Goal: Information Seeking & Learning: Learn about a topic

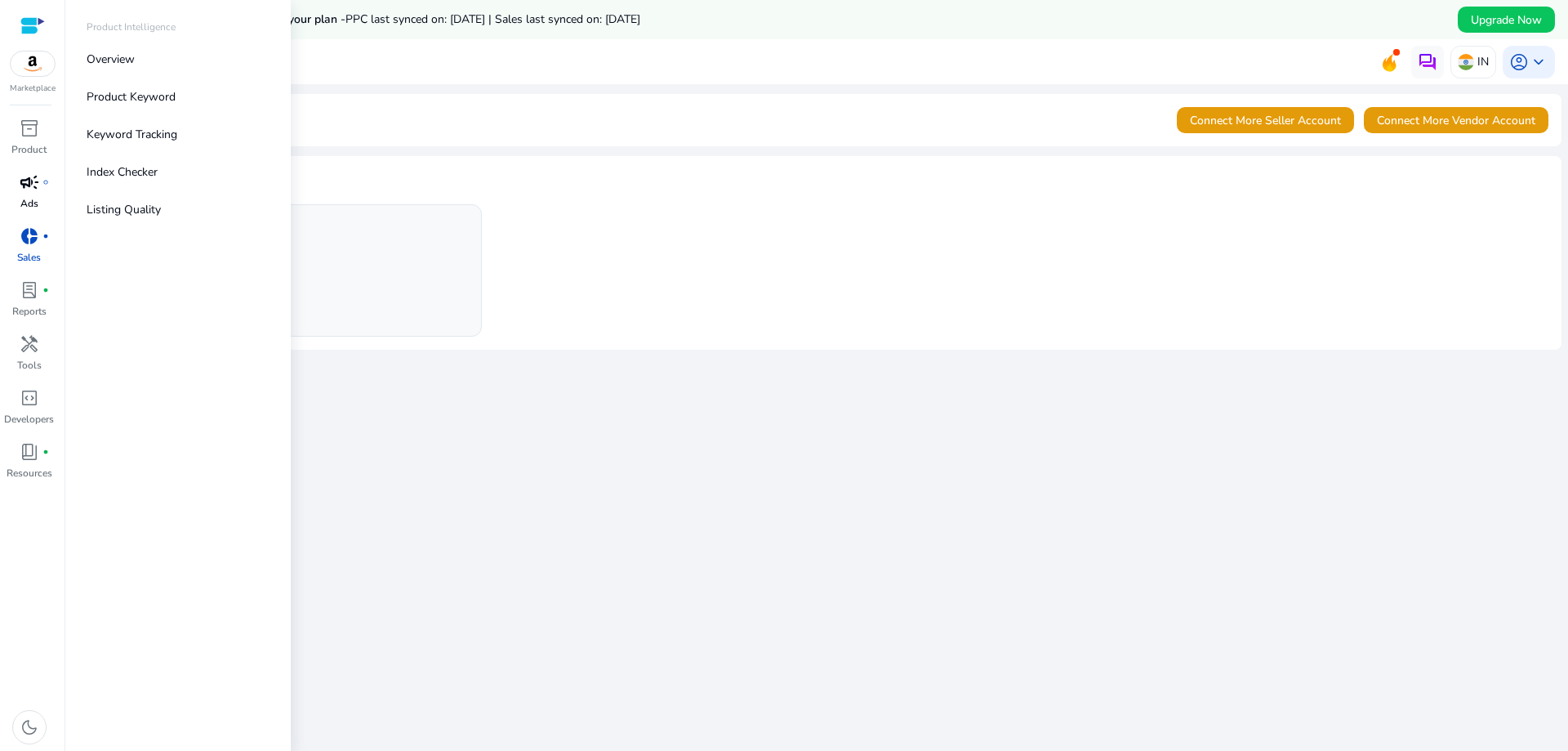
click at [38, 189] on span "campaign" at bounding box center [28, 181] width 19 height 19
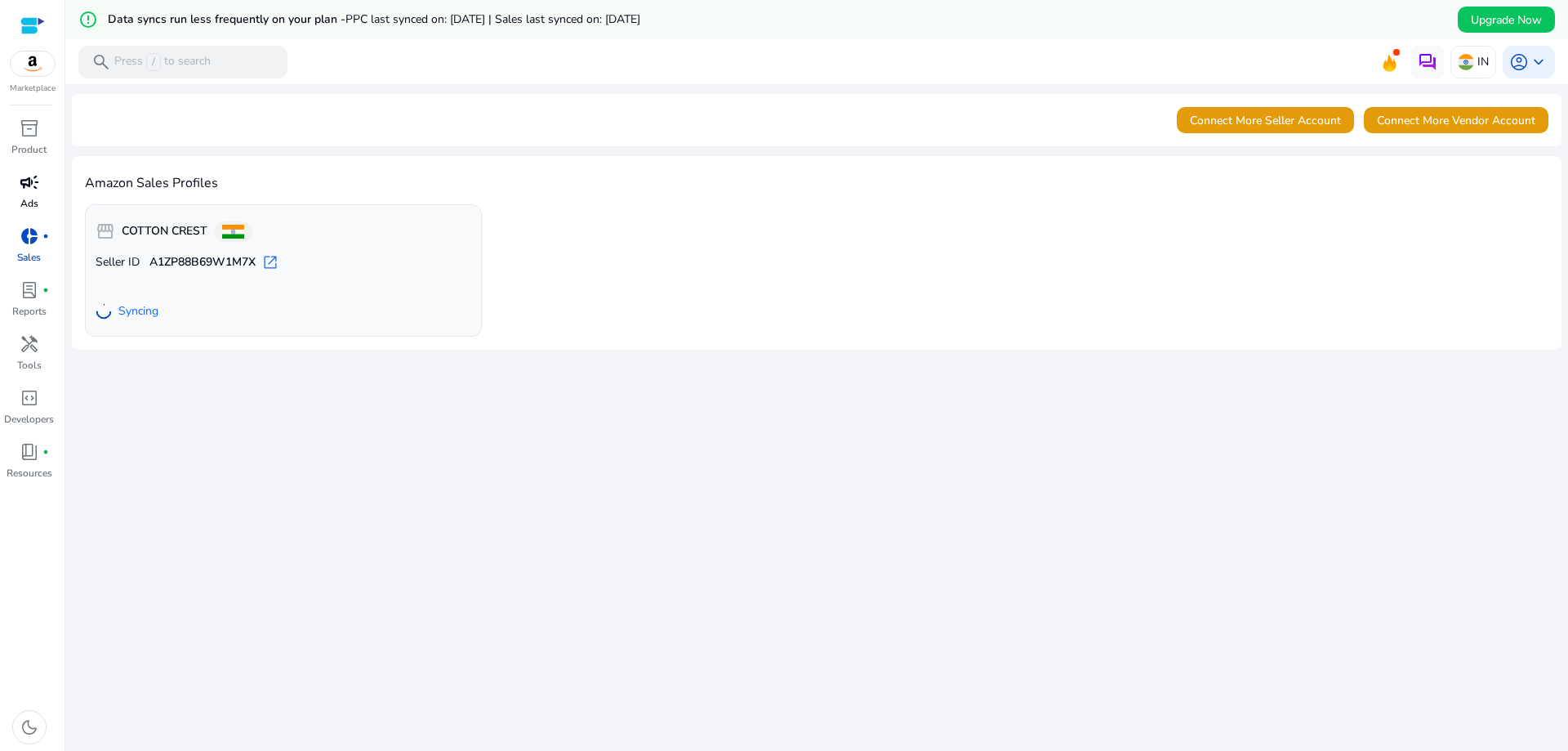
click at [29, 196] on p "Ads" at bounding box center [29, 203] width 18 height 15
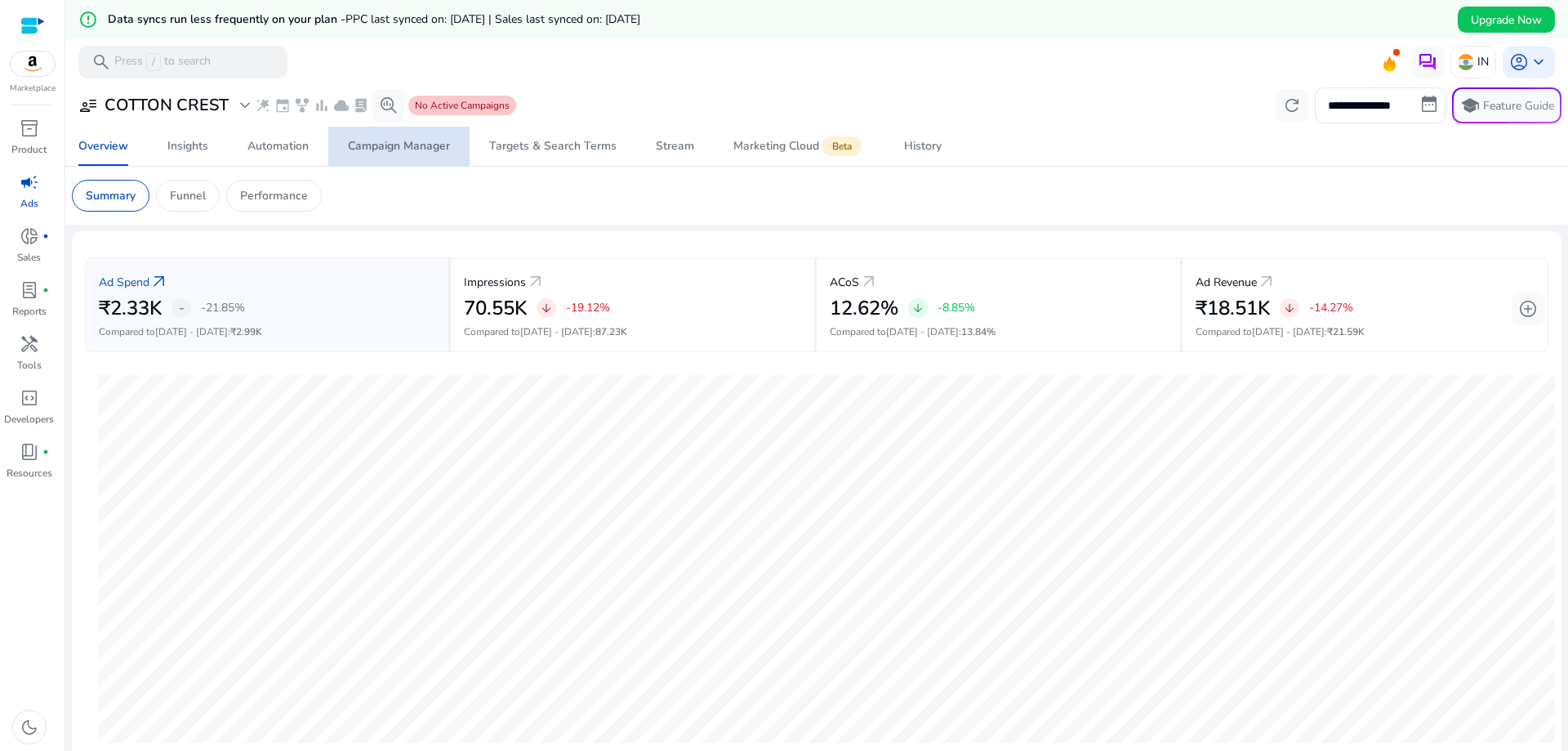
click at [400, 144] on div "Campaign Manager" at bounding box center [399, 146] width 103 height 11
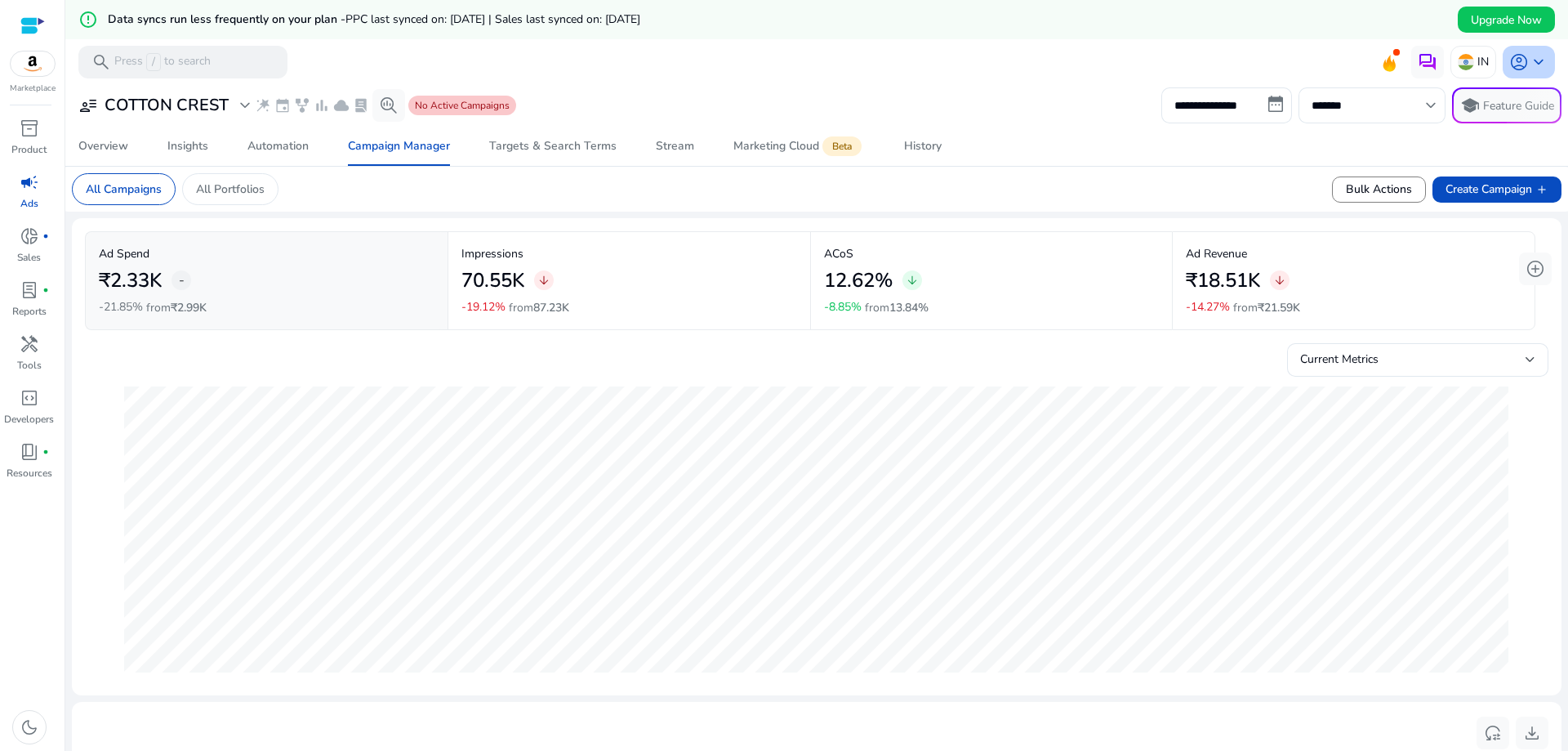
click at [1530, 68] on span "keyboard_arrow_down" at bounding box center [1538, 61] width 19 height 19
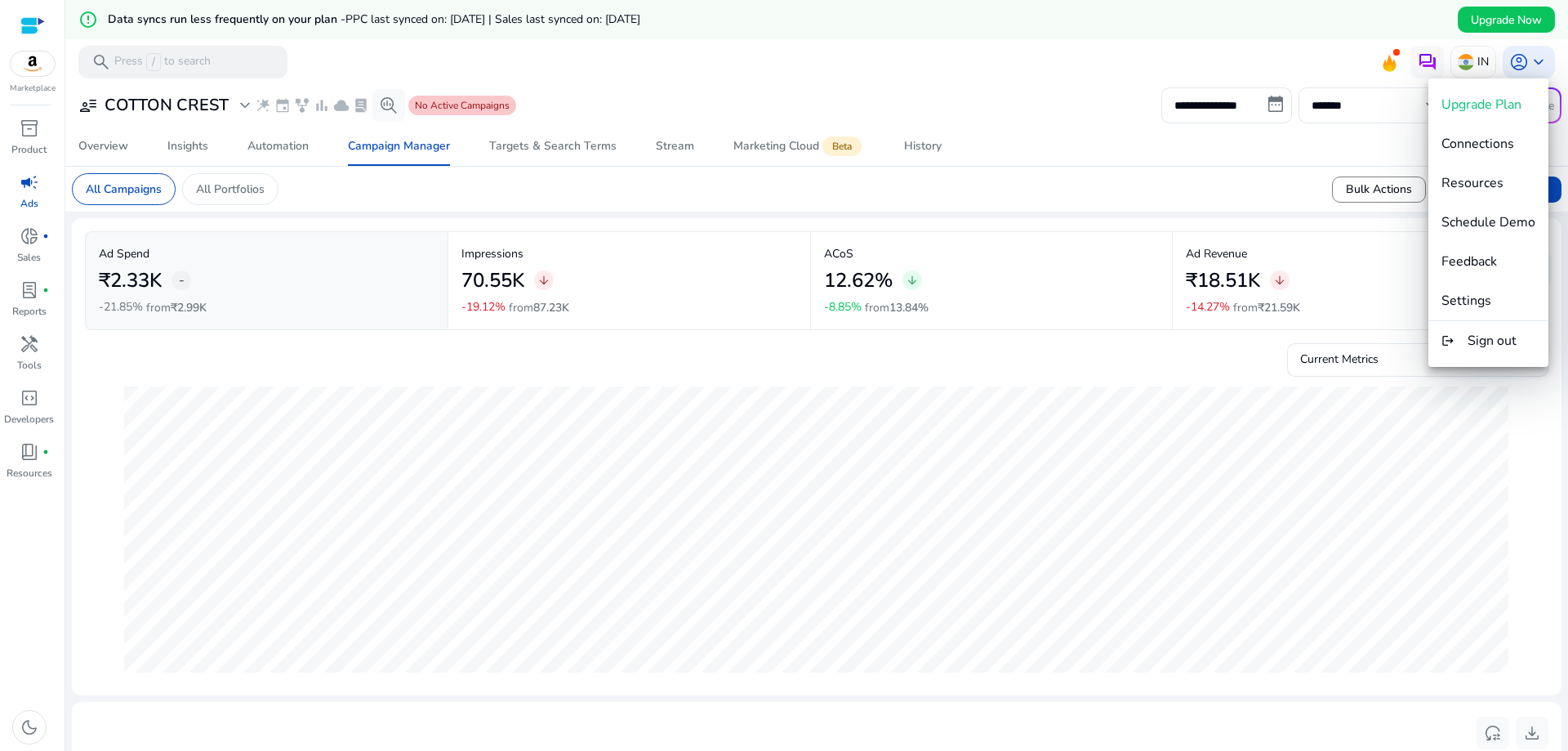
click at [897, 84] on div at bounding box center [784, 376] width 1568 height 751
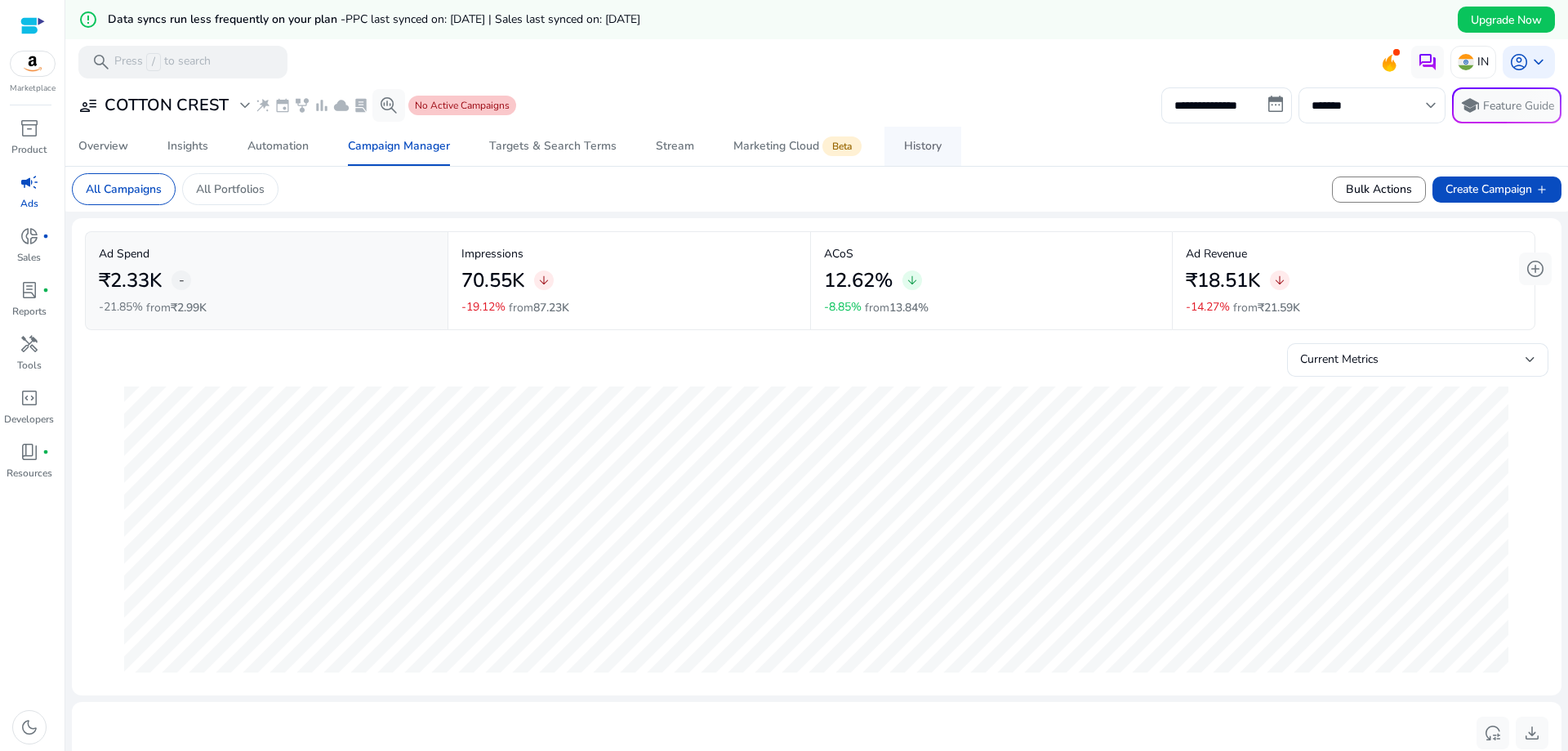
click at [938, 155] on span "History" at bounding box center [923, 146] width 38 height 39
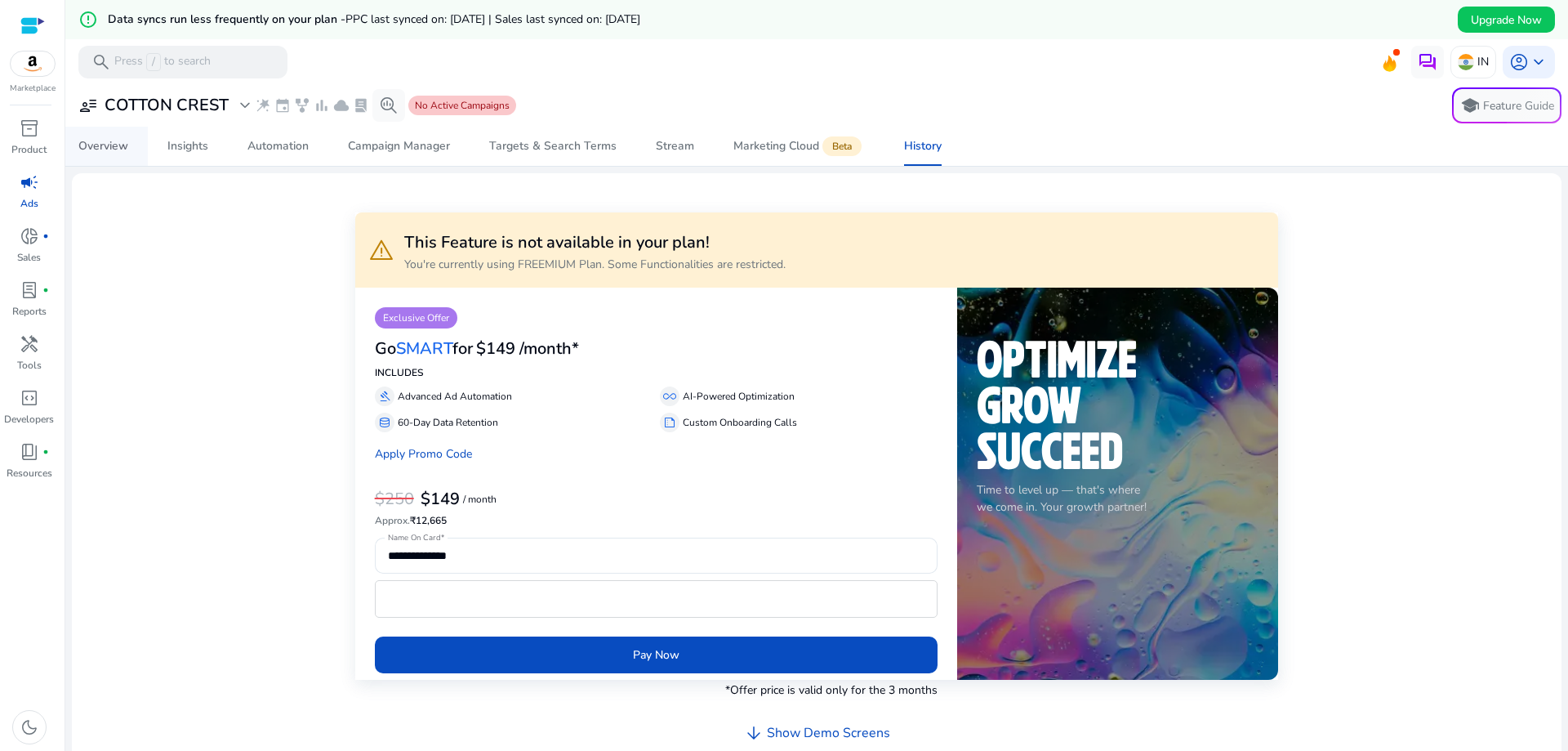
click at [85, 140] on div "Overview" at bounding box center [103, 146] width 49 height 11
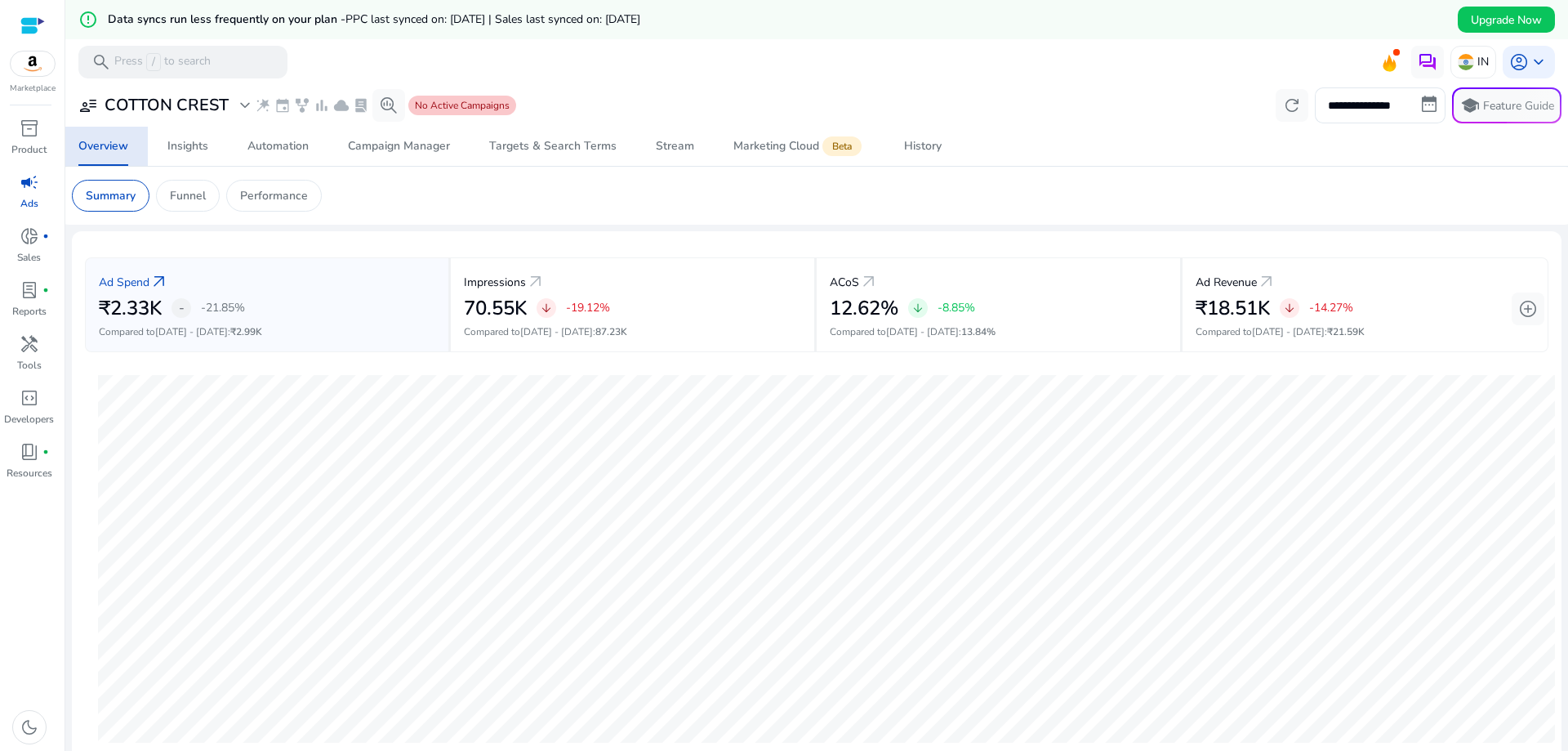
click at [442, 107] on span "No Active Campaigns" at bounding box center [461, 105] width 94 height 13
click at [32, 187] on span "campaign" at bounding box center [28, 181] width 19 height 19
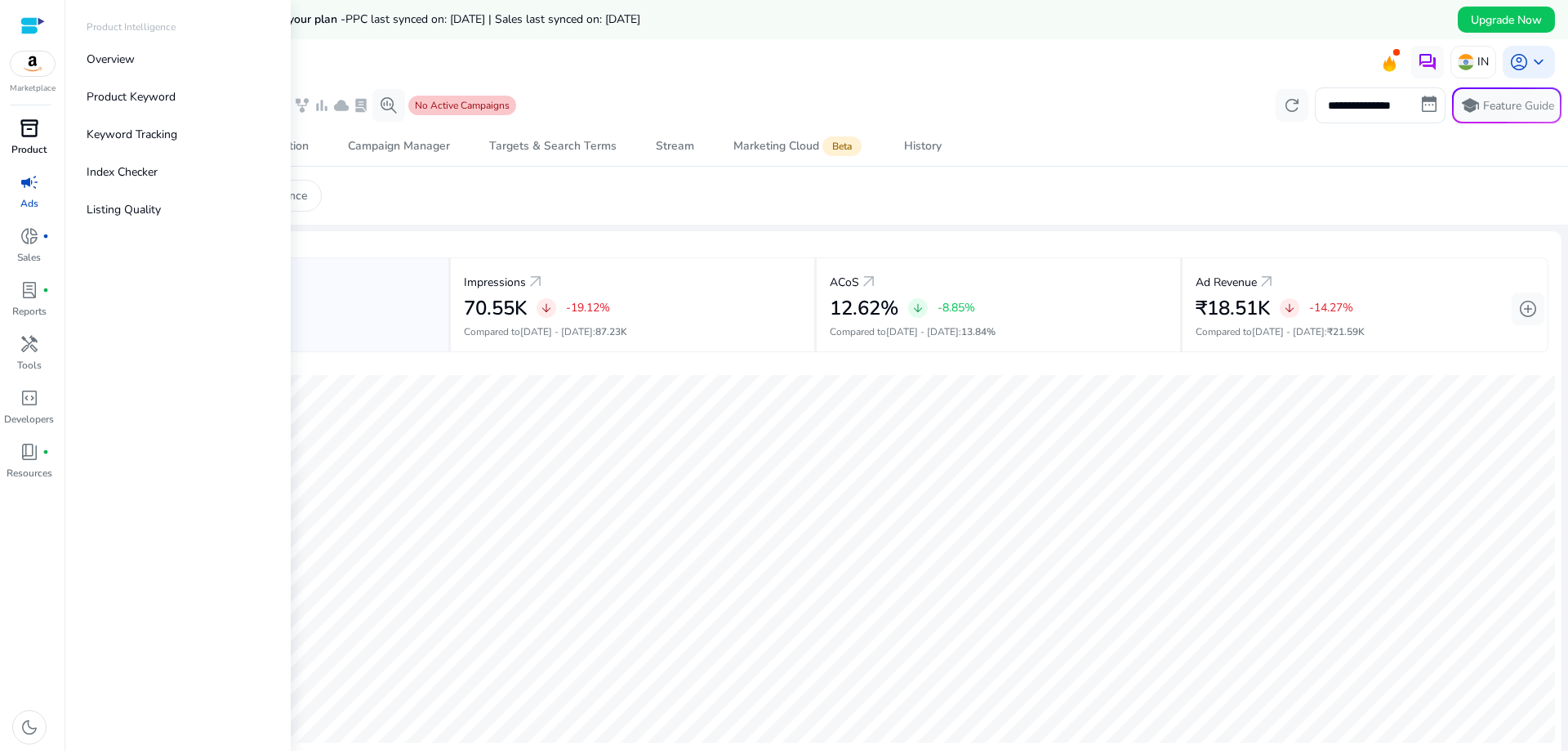
click at [27, 137] on span "inventory_2" at bounding box center [28, 127] width 19 height 19
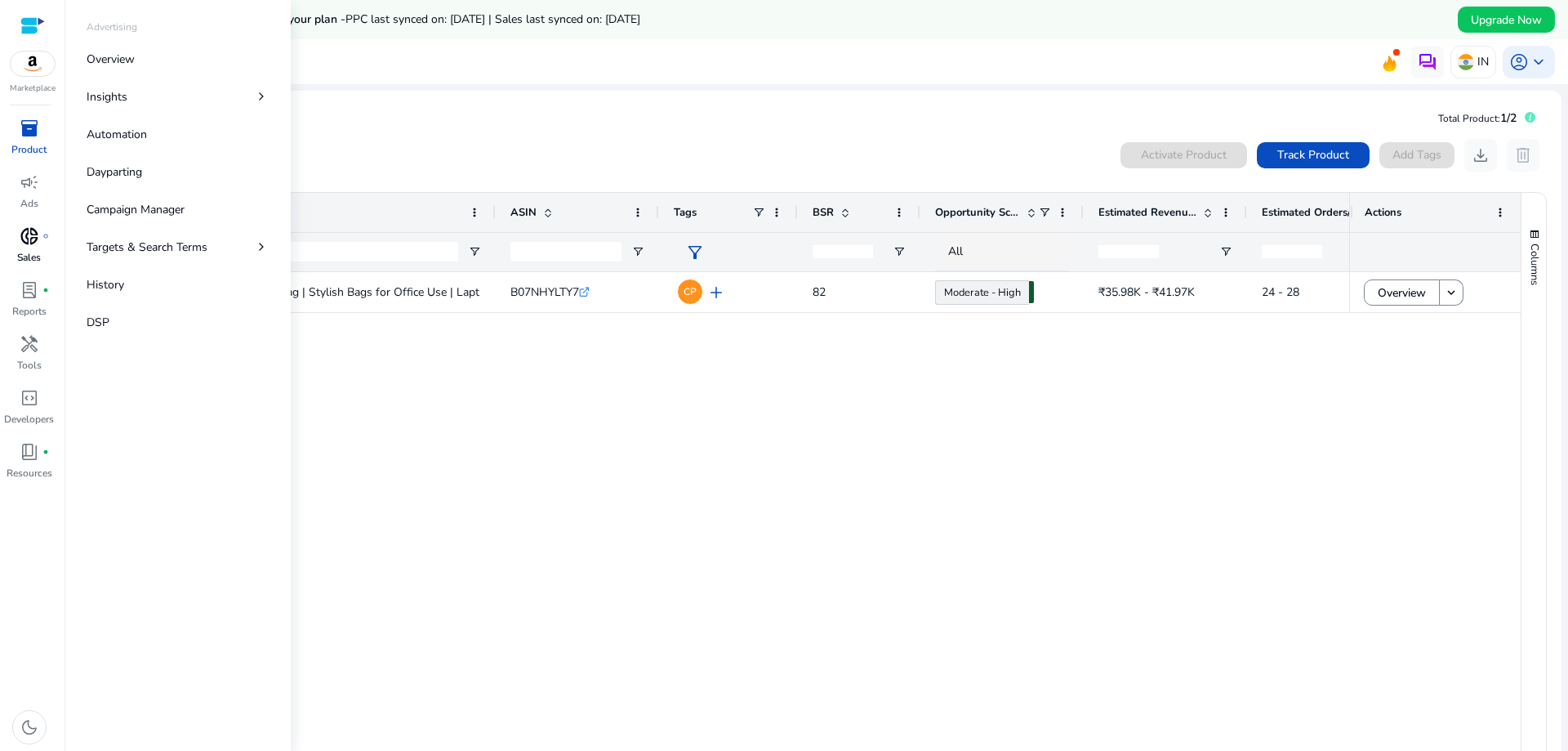
click at [27, 242] on span "donut_small" at bounding box center [28, 235] width 19 height 19
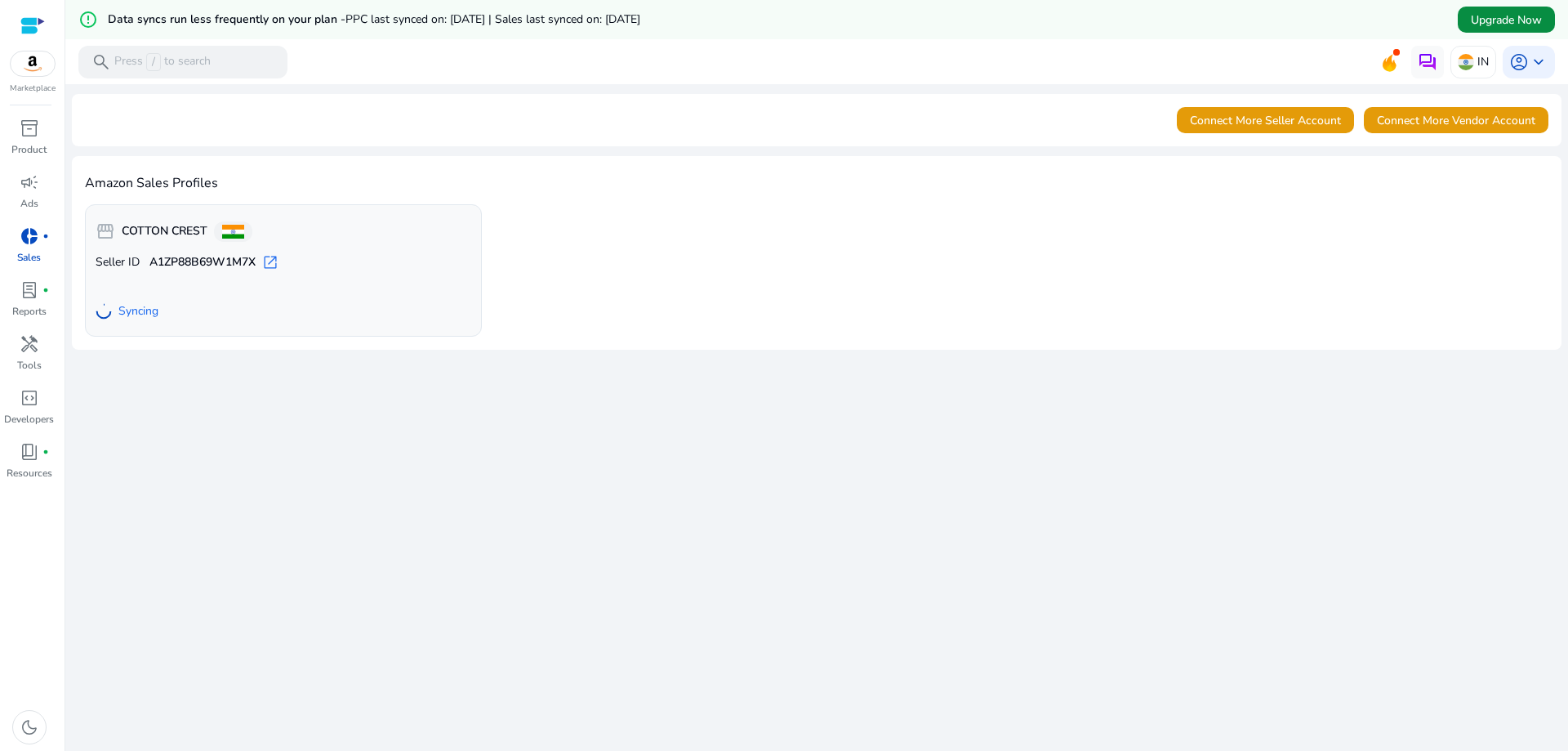
click at [1479, 18] on span "Upgrade Now" at bounding box center [1507, 19] width 71 height 17
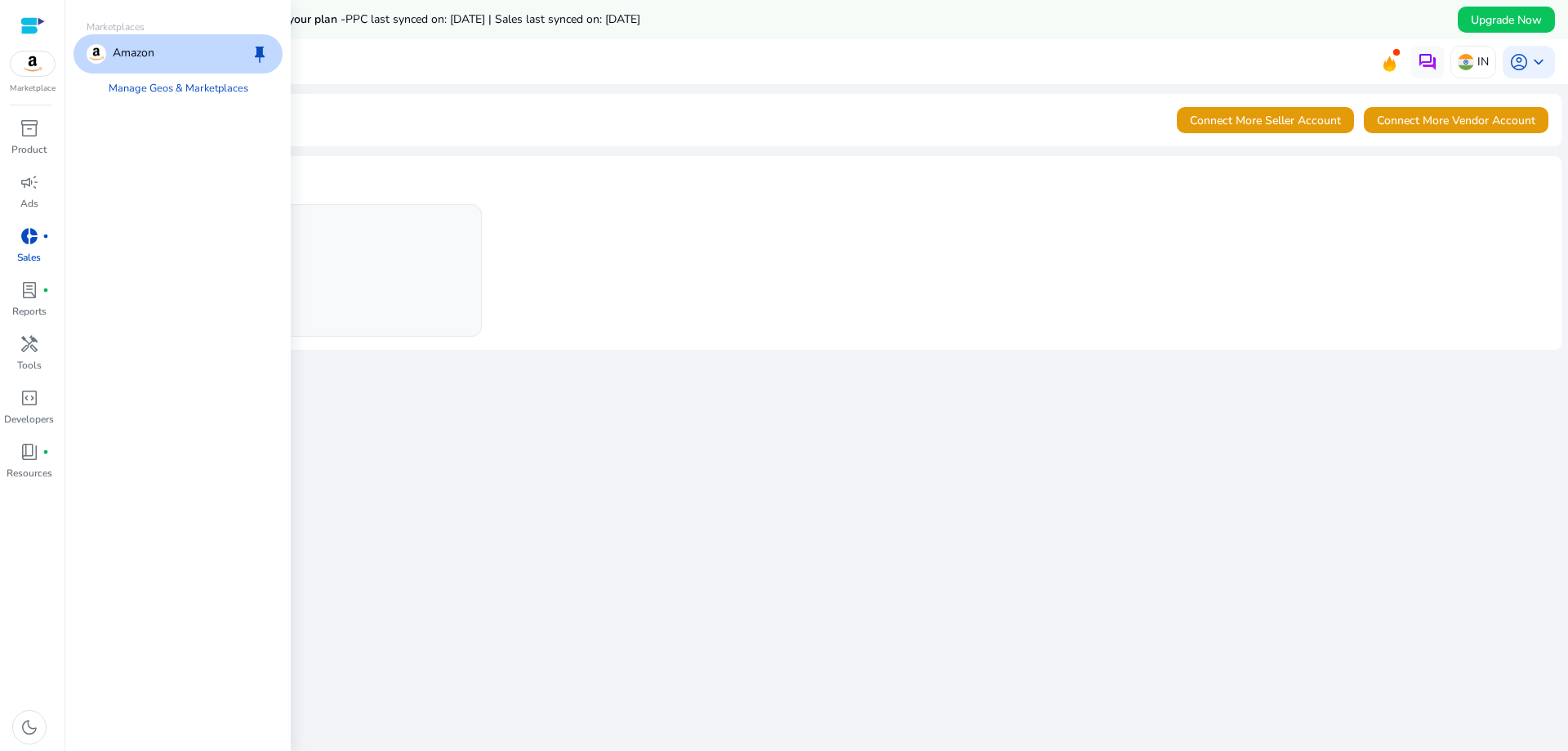
click at [32, 61] on img at bounding box center [33, 63] width 44 height 25
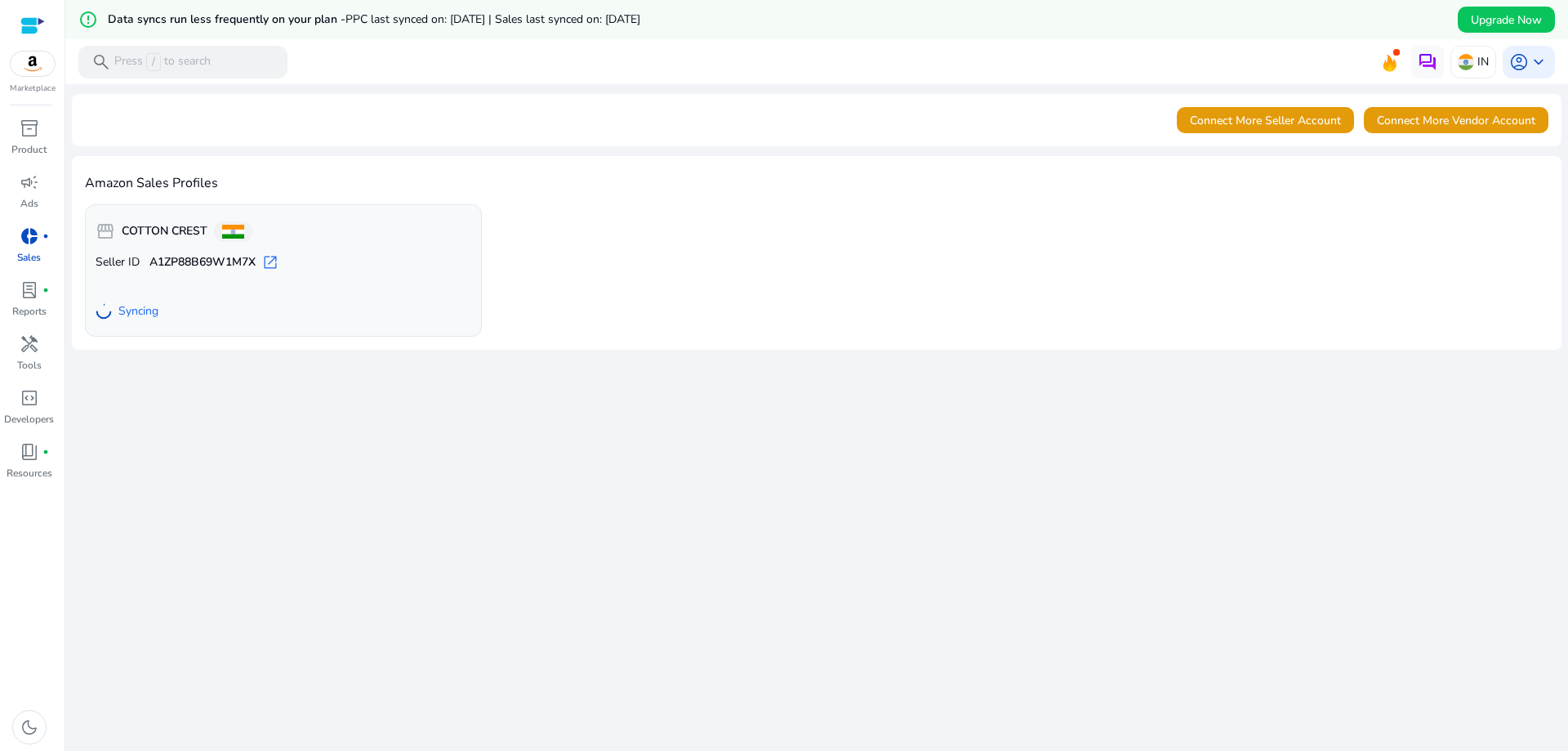
click at [33, 22] on div at bounding box center [32, 26] width 25 height 19
click at [32, 29] on div at bounding box center [32, 26] width 25 height 19
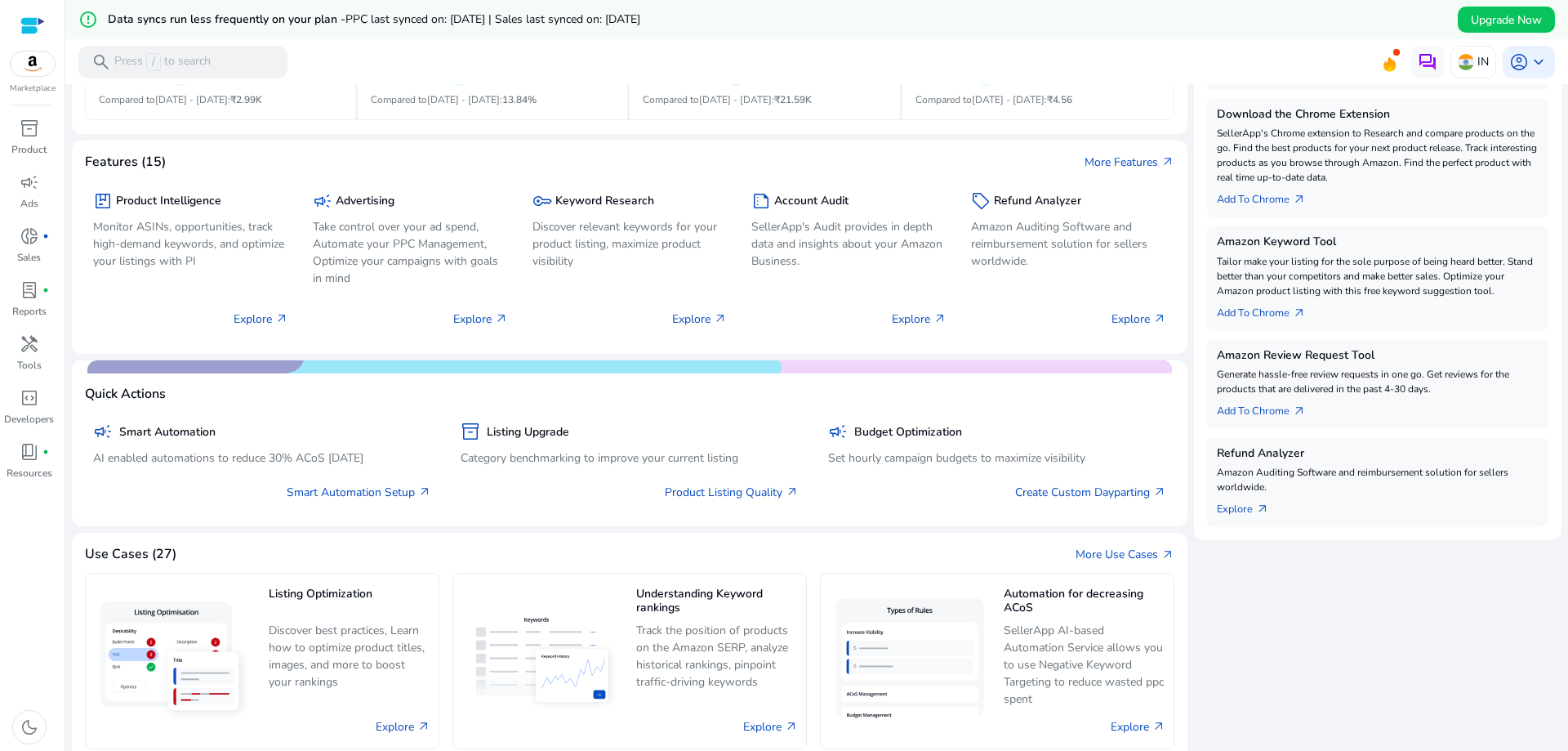
scroll to position [332, 0]
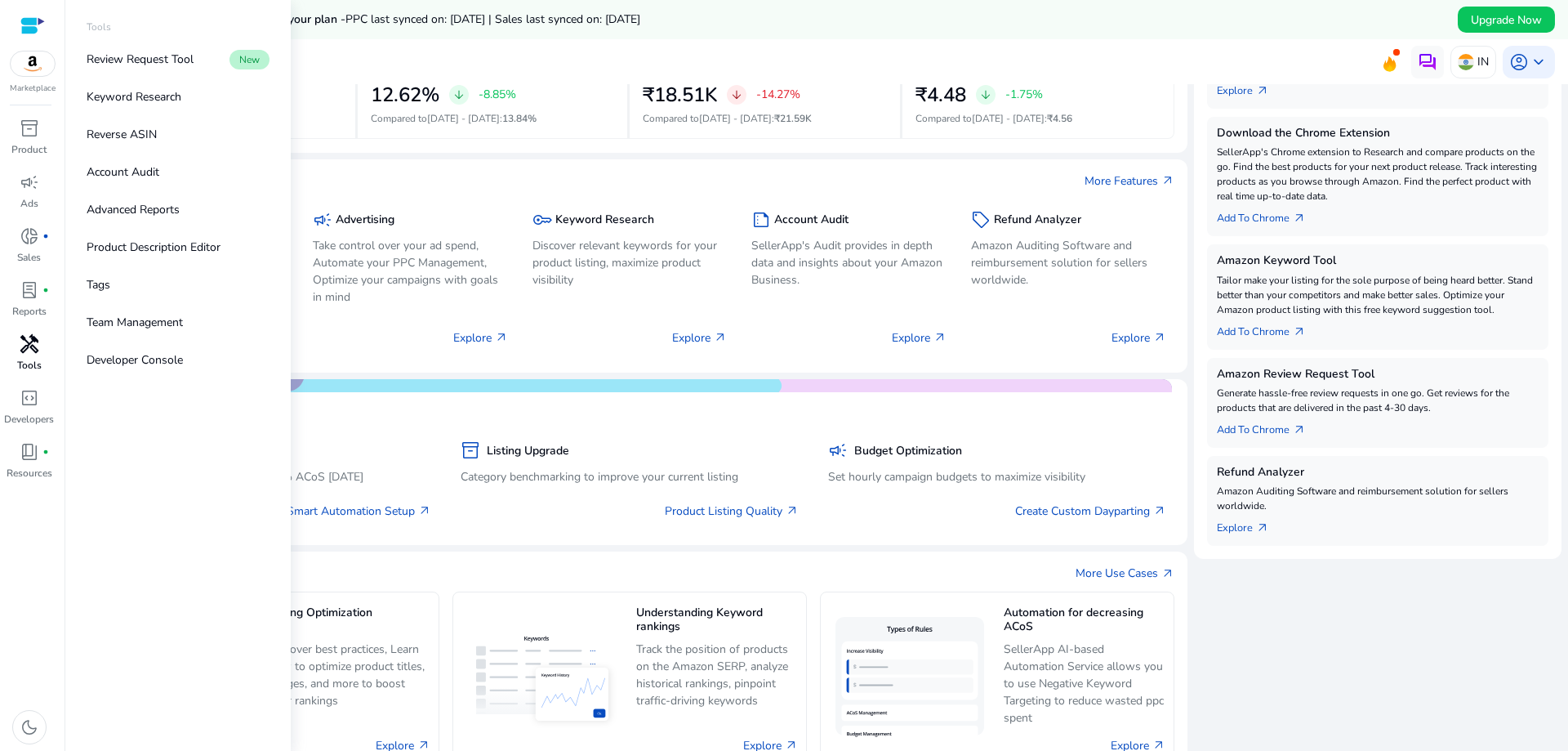
click at [29, 354] on span "handyman" at bounding box center [28, 343] width 19 height 19
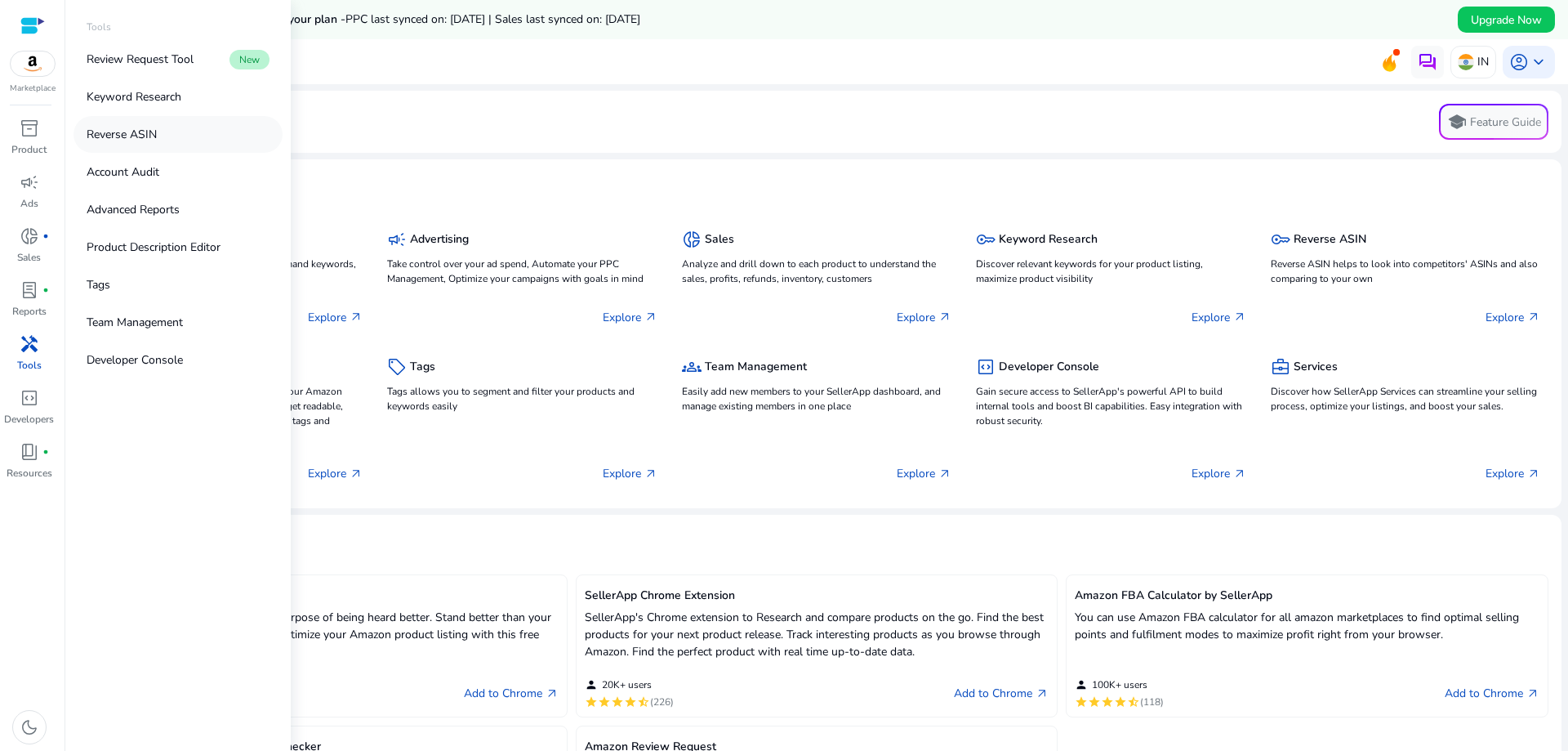
click at [120, 138] on p "Reverse ASIN" at bounding box center [122, 134] width 70 height 17
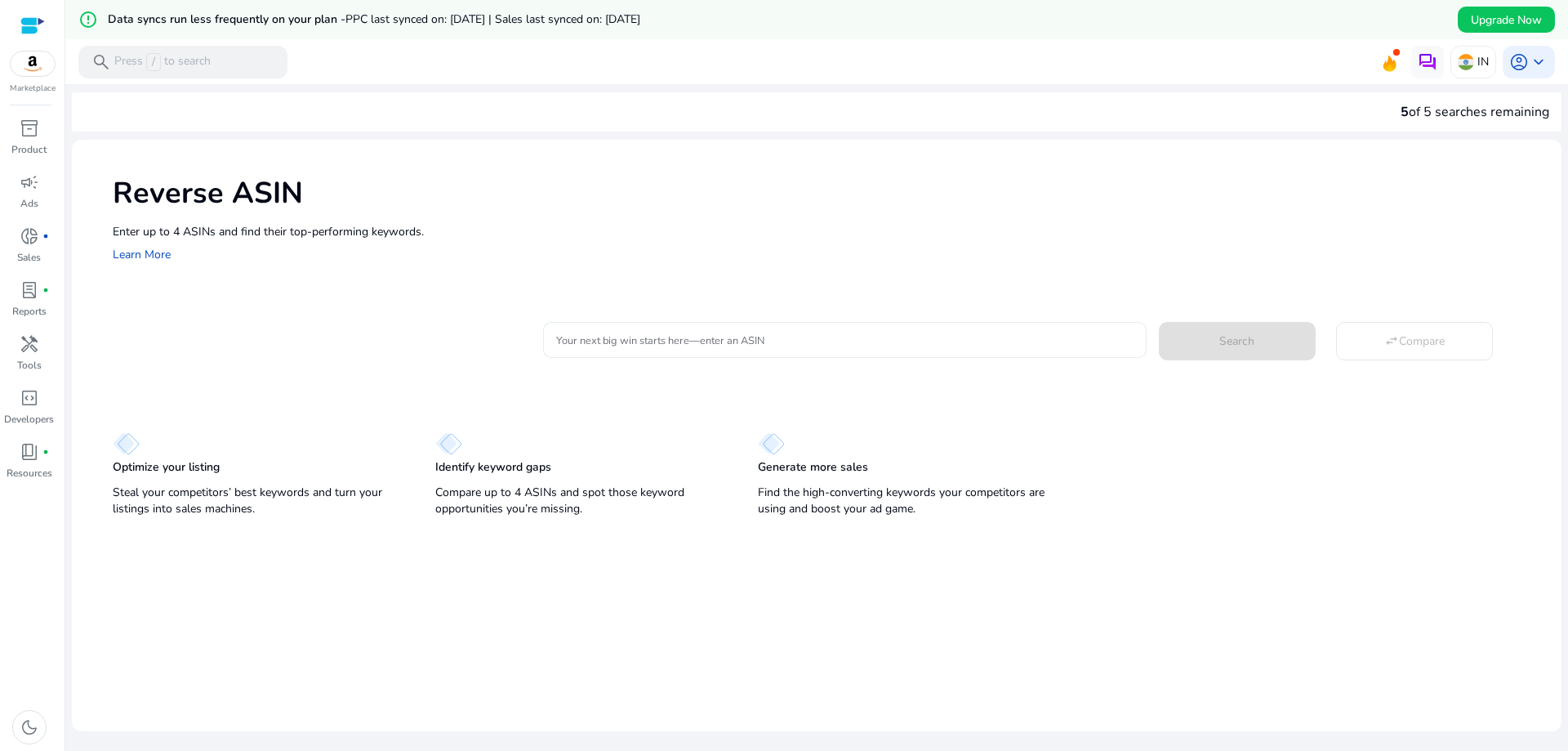
click at [714, 343] on input "Your next big win starts here—enter an ASIN" at bounding box center [845, 340] width 577 height 18
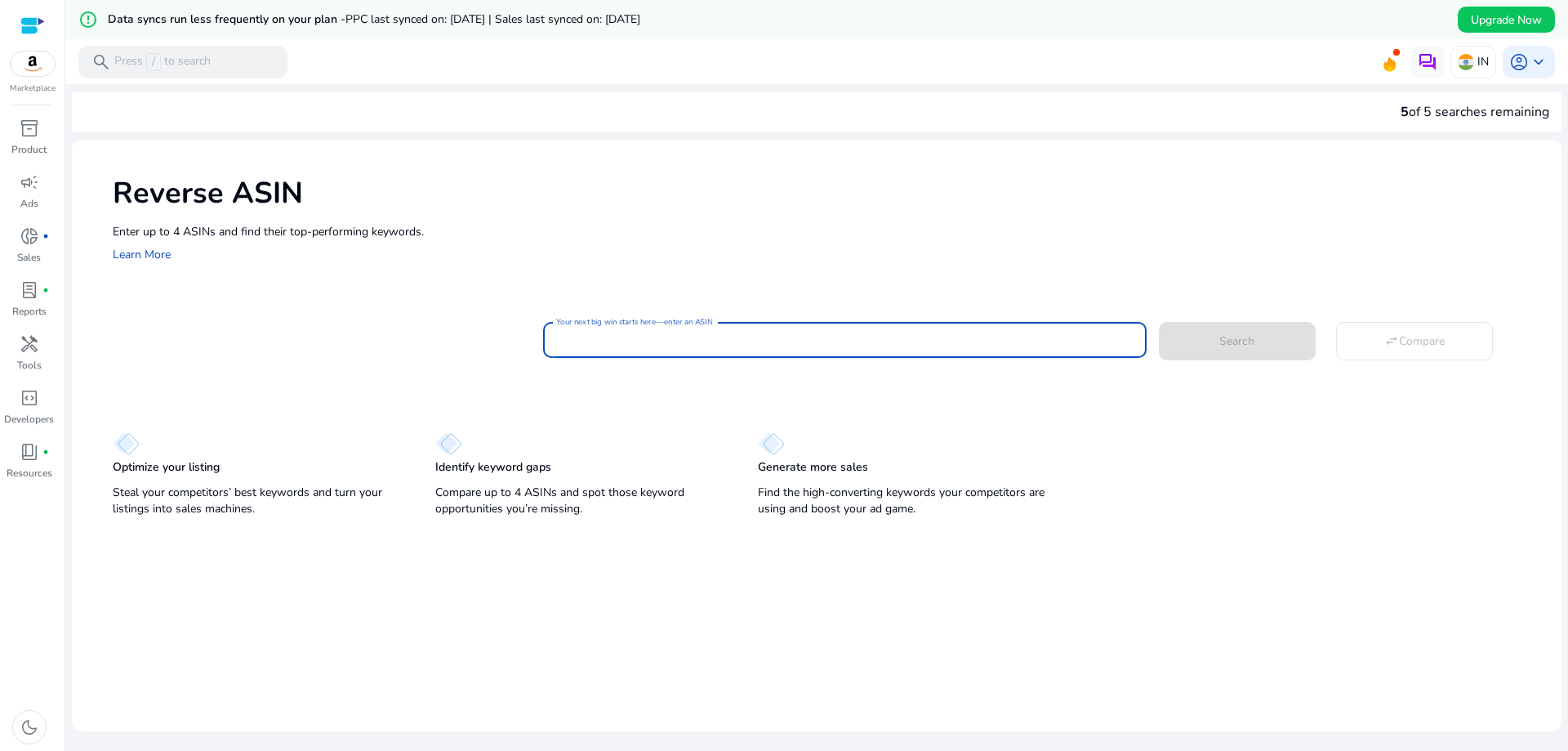
paste input "**********"
type input "**********"
click at [1248, 343] on span "Search" at bounding box center [1237, 341] width 35 height 17
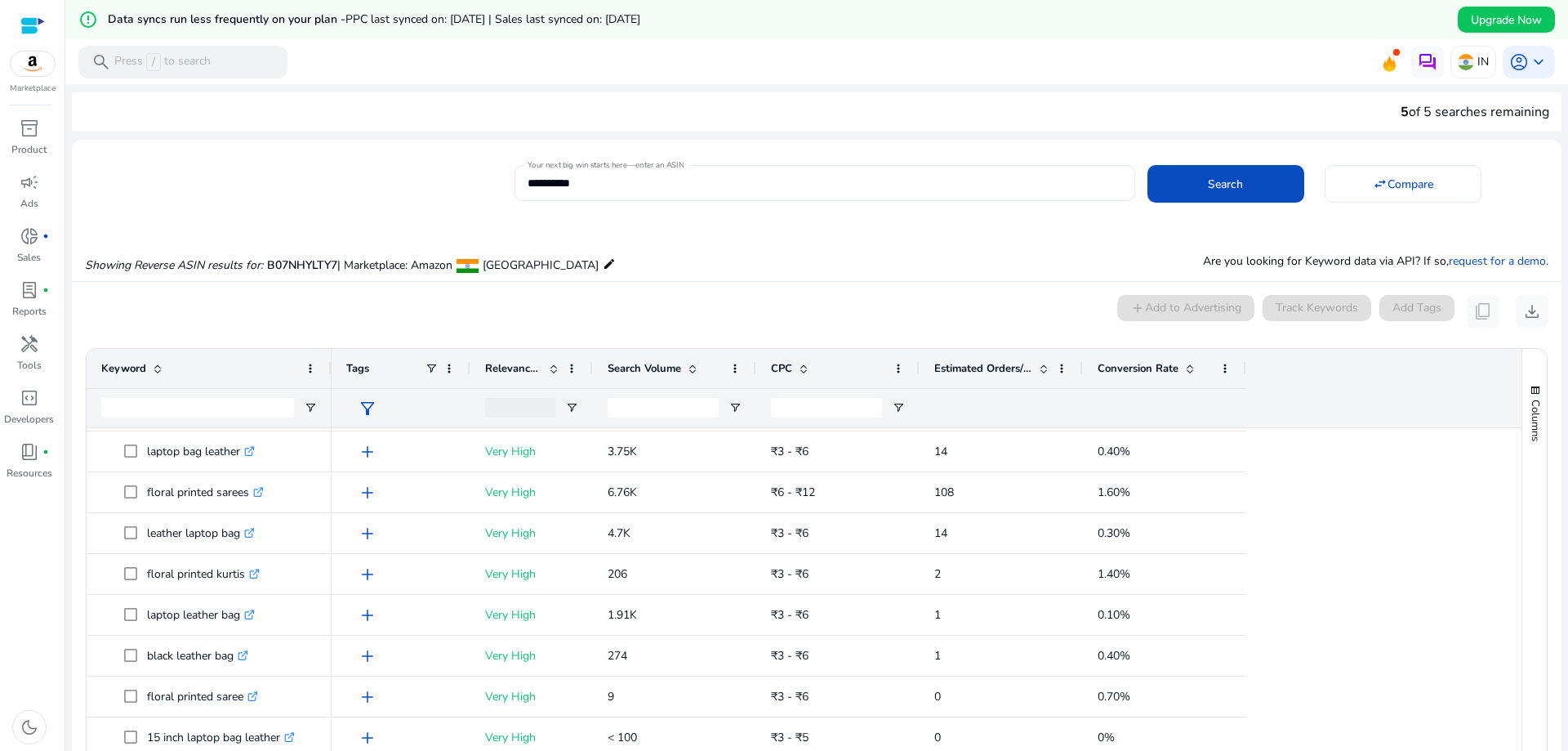
scroll to position [327, 0]
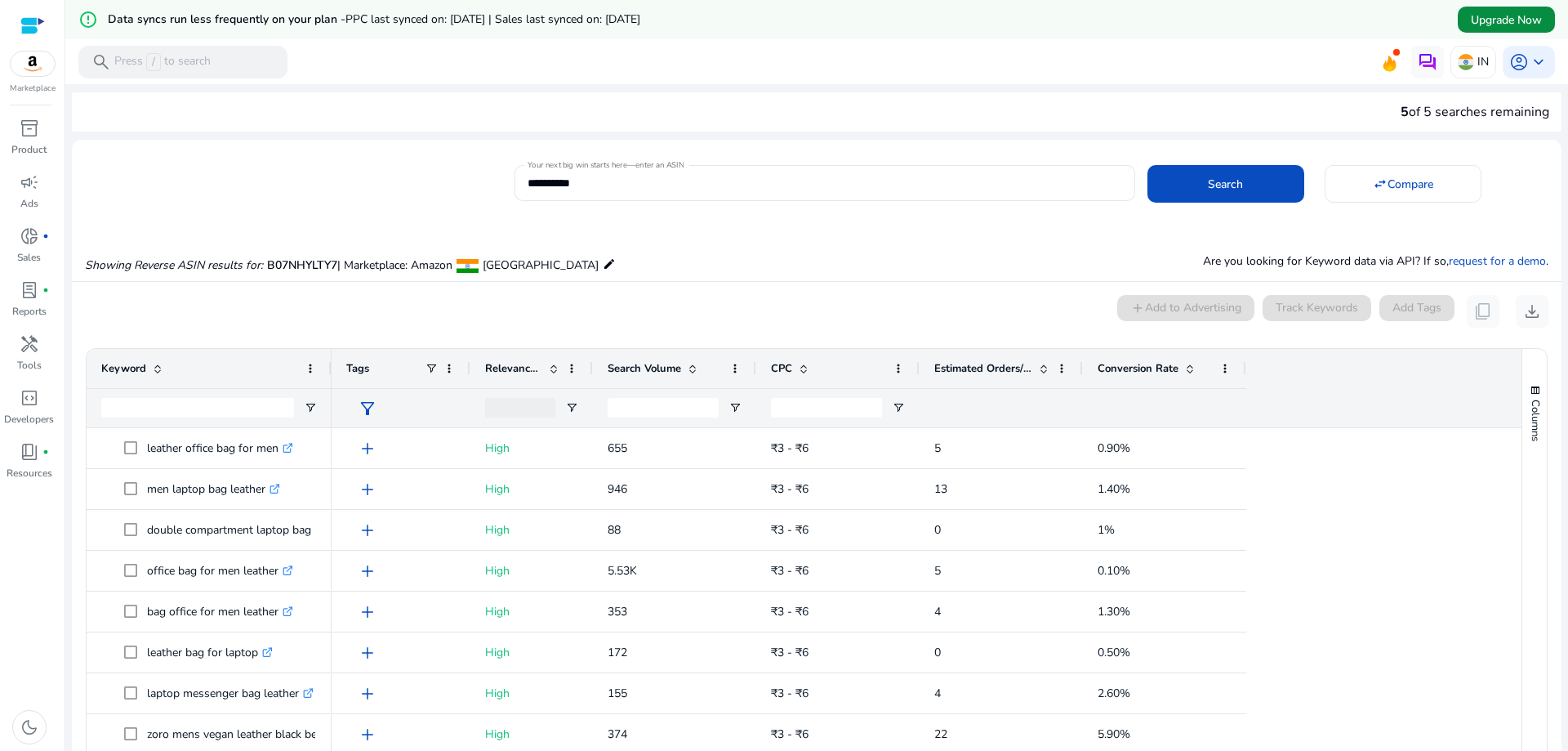
click at [1490, 11] on span "Upgrade Now" at bounding box center [1507, 19] width 71 height 17
